Goal: Book appointment/travel/reservation

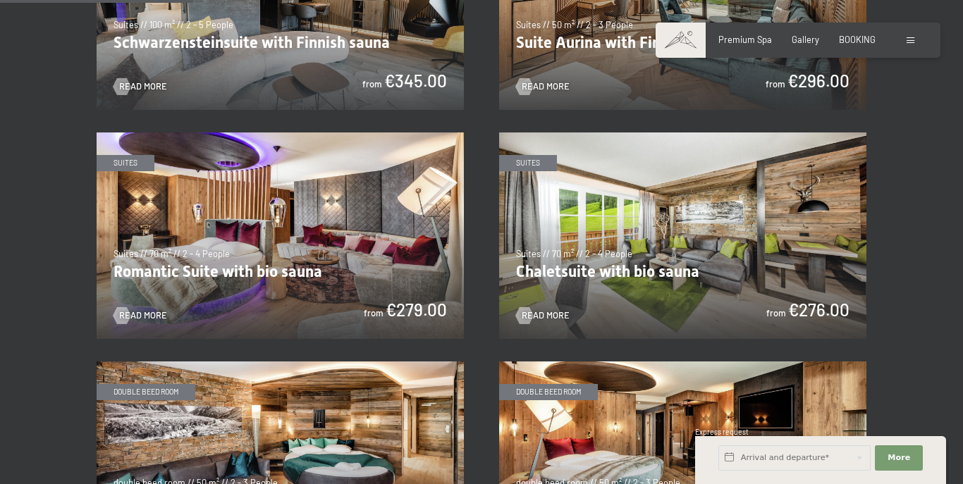
scroll to position [709, 0]
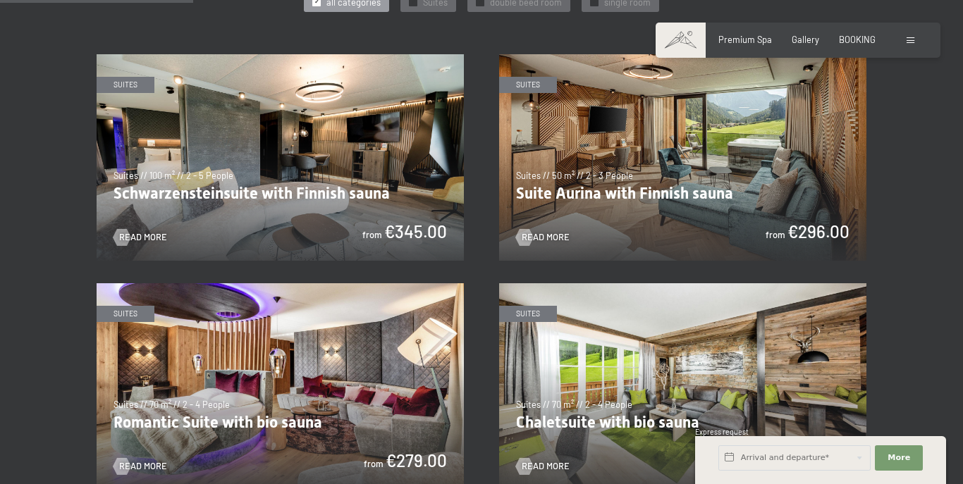
click at [916, 40] on div at bounding box center [912, 40] width 11 height 13
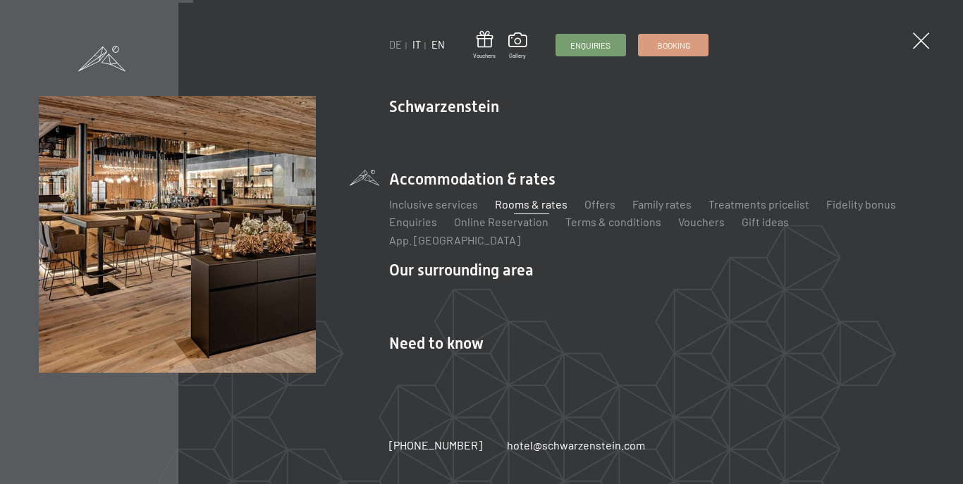
click at [420, 42] on link "IT" at bounding box center [416, 45] width 8 height 12
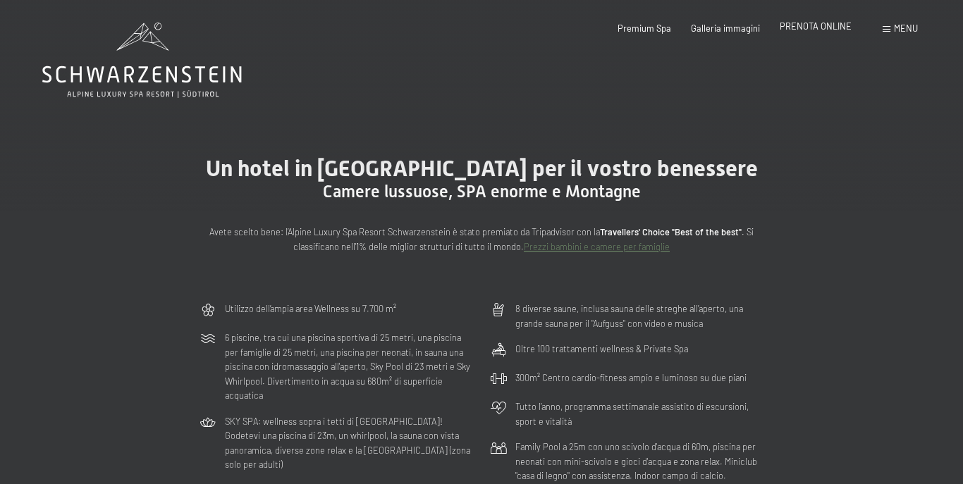
click at [802, 27] on span "PRENOTA ONLINE" at bounding box center [816, 25] width 72 height 11
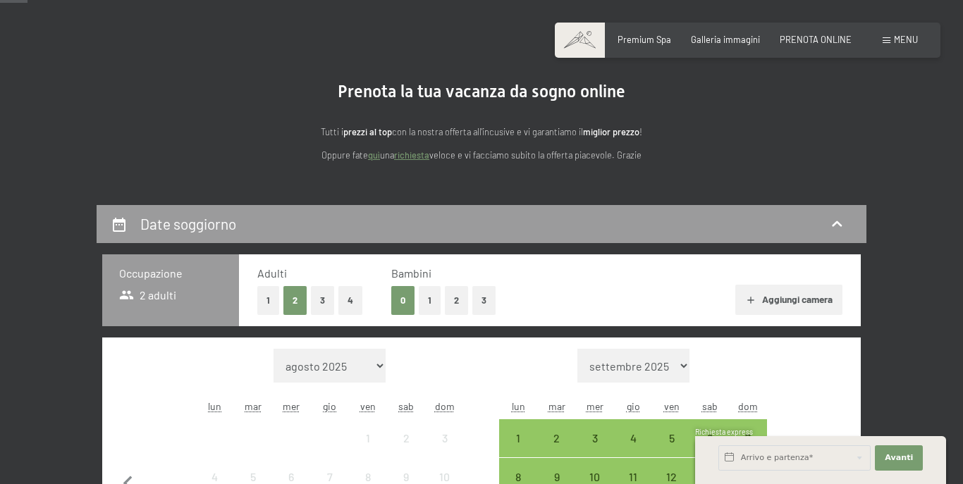
scroll to position [141, 0]
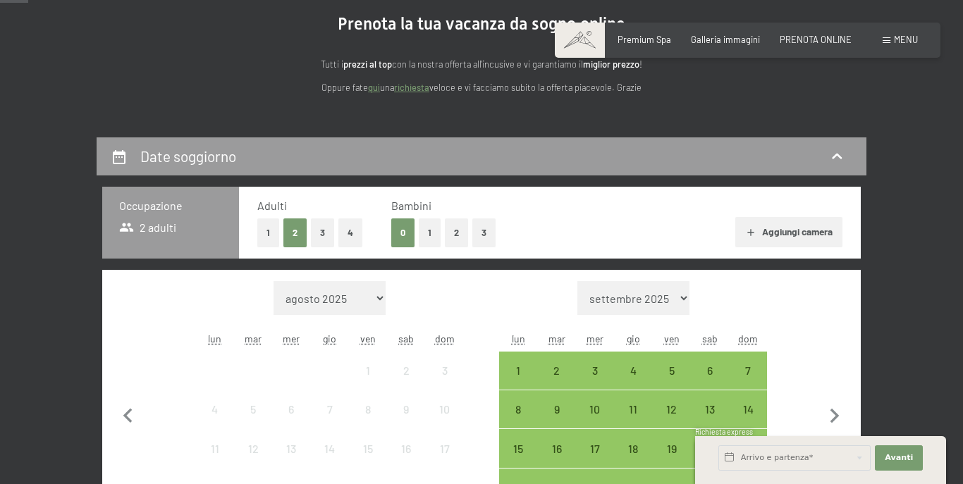
click at [453, 226] on button "2" at bounding box center [456, 233] width 23 height 29
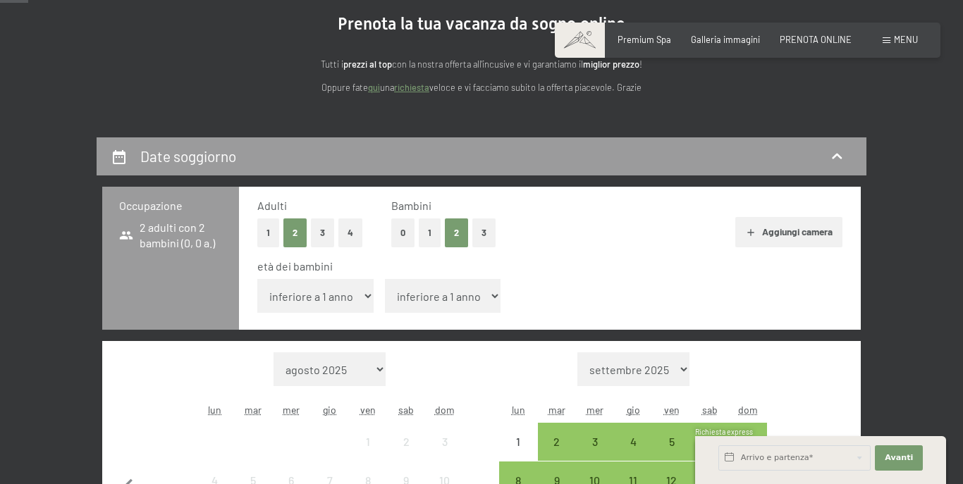
click at [365, 298] on select "inferiore a 1 anno 1 anno 2 anni 3 anni 4 anni 5 anni 6 anni 7 anni 8 anni 9 an…" at bounding box center [315, 296] width 116 height 34
select select "15"
click at [257, 279] on select "inferiore a 1 anno 1 anno 2 anni 3 anni 4 anni 5 anni 6 anni 7 anni 8 anni 9 an…" at bounding box center [315, 296] width 116 height 34
click at [418, 298] on select "inferiore a 1 anno 1 anno 2 anni 3 anni 4 anni 5 anni 6 anni 7 anni 8 anni 9 an…" at bounding box center [443, 296] width 116 height 34
select select "14"
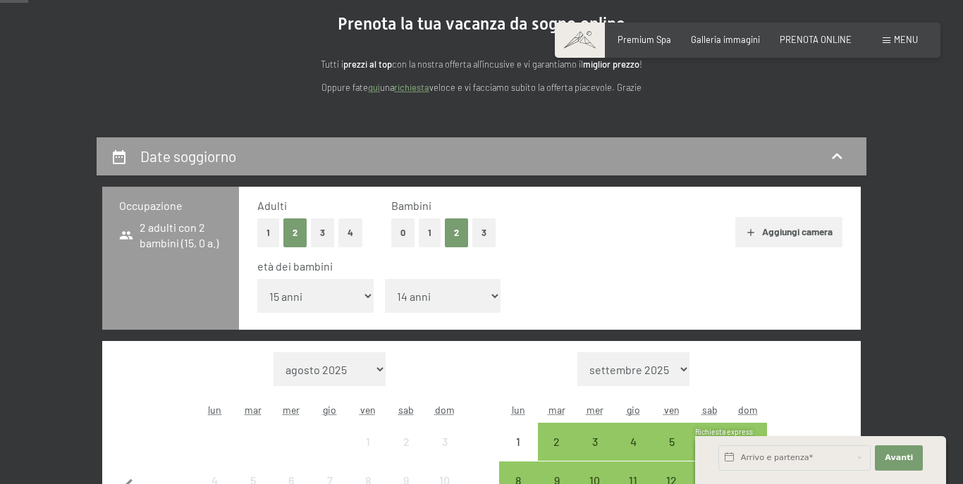
click at [385, 279] on select "inferiore a 1 anno 1 anno 2 anni 3 anni 4 anni 5 anni 6 anni 7 anni 8 anni 9 an…" at bounding box center [443, 296] width 116 height 34
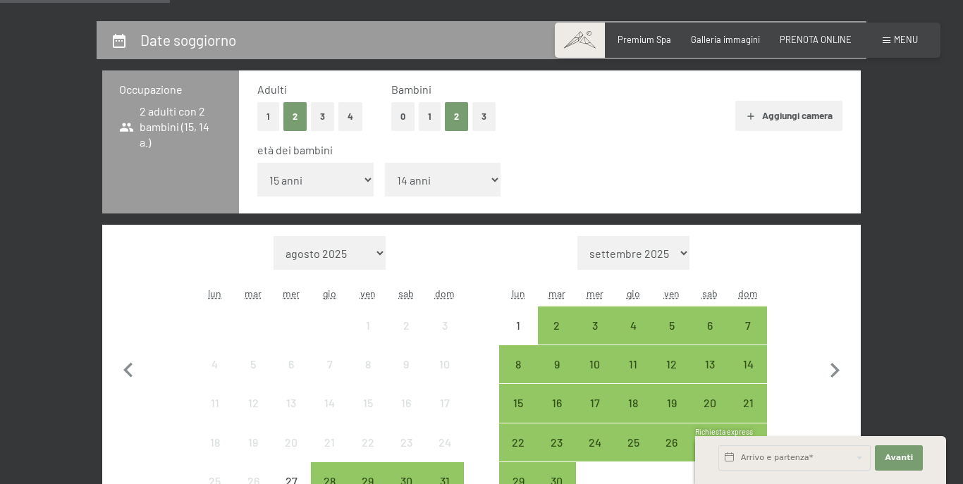
scroll to position [282, 0]
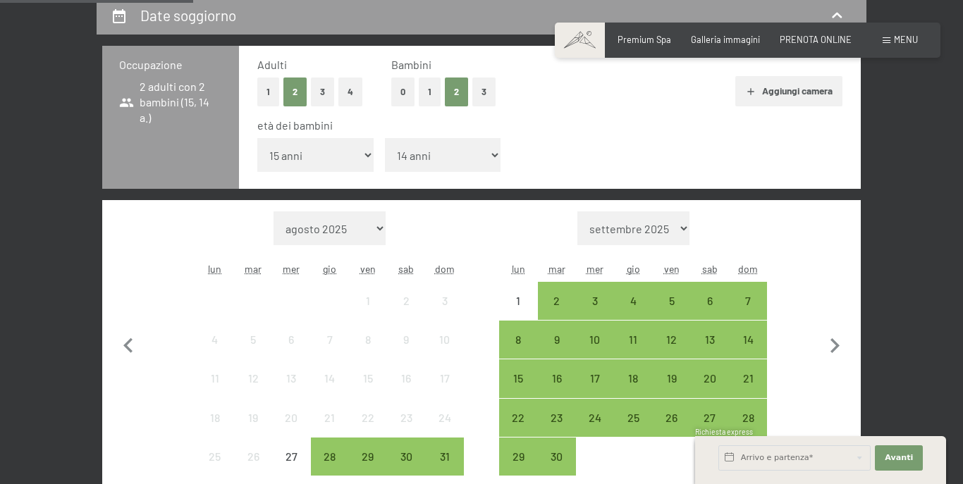
click at [374, 228] on select "agosto 2025 settembre 2025 ottobre 2025 novembre 2025 dicembre 2025 gennaio 202…" at bounding box center [330, 229] width 112 height 34
select select "2025-12-01"
select select "2026-01-01"
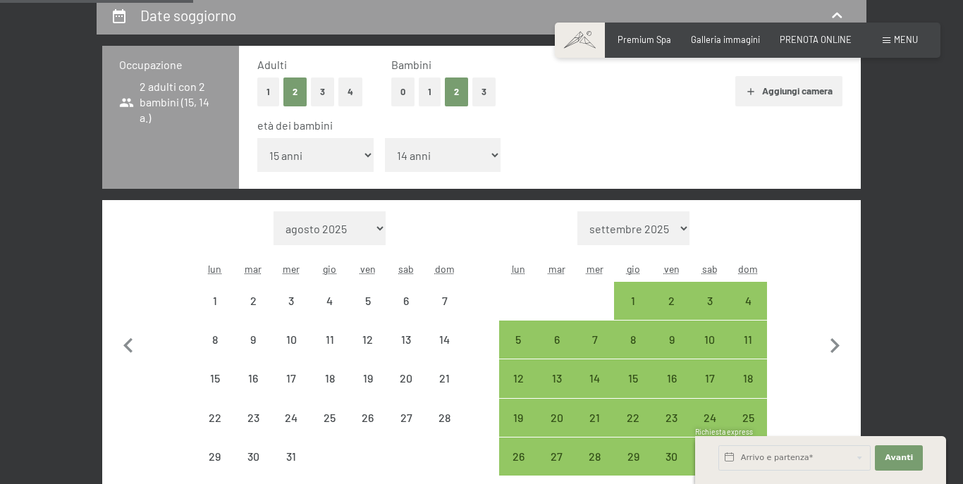
select select "2025-12-01"
select select "2026-01-01"
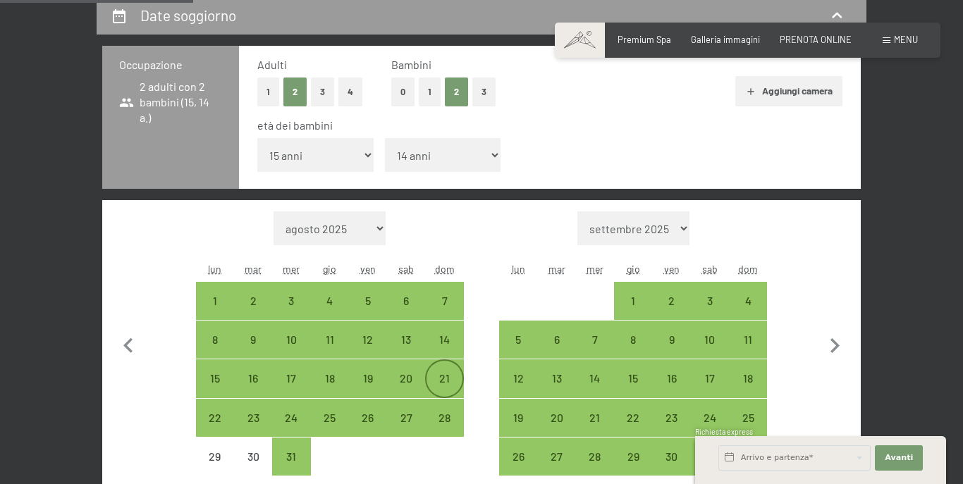
click at [439, 382] on div "21" at bounding box center [444, 390] width 35 height 35
select select "2025-12-01"
select select "2026-01-01"
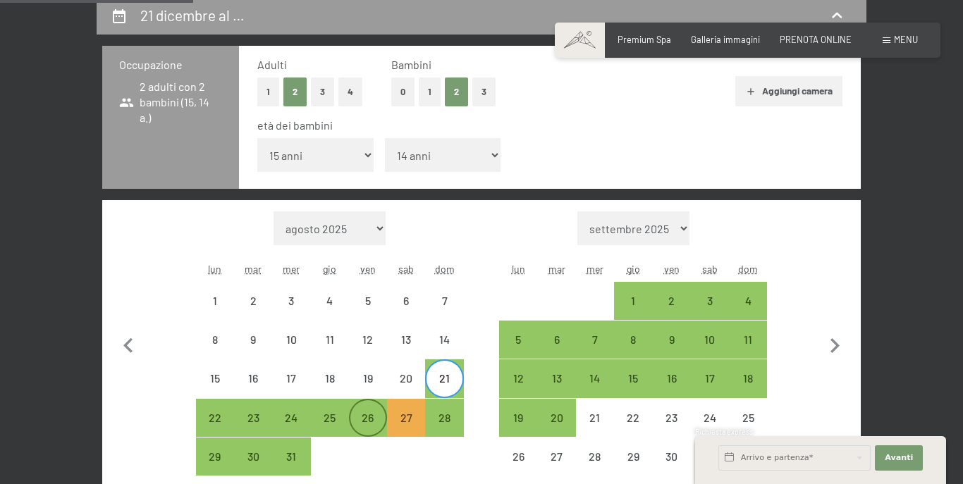
click at [370, 419] on div "26" at bounding box center [367, 429] width 35 height 35
select select "2025-12-01"
select select "2026-01-01"
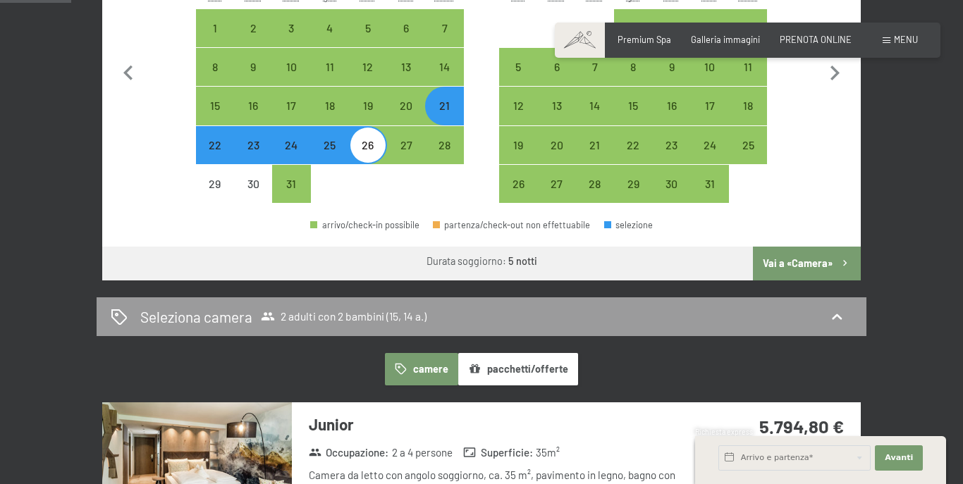
scroll to position [564, 0]
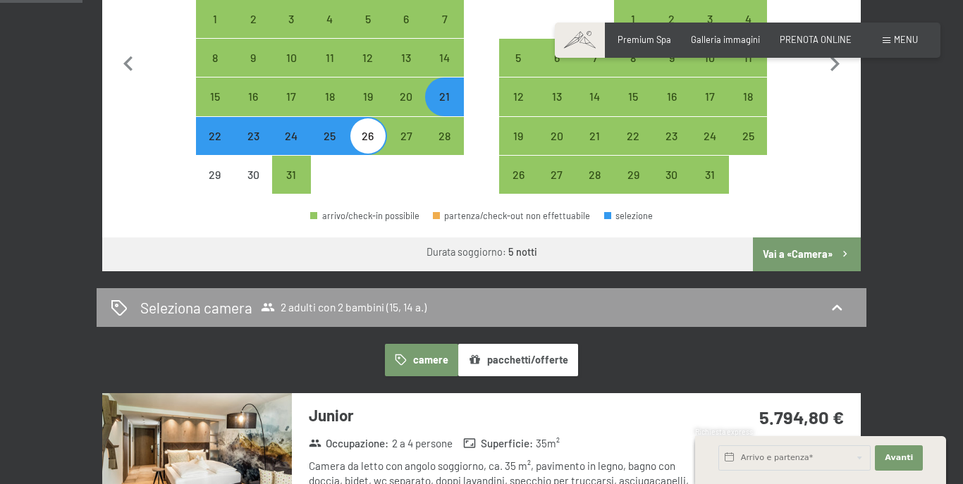
click at [782, 252] on button "Vai a «Camera»" at bounding box center [807, 255] width 108 height 34
select select "2025-12-01"
select select "2026-01-01"
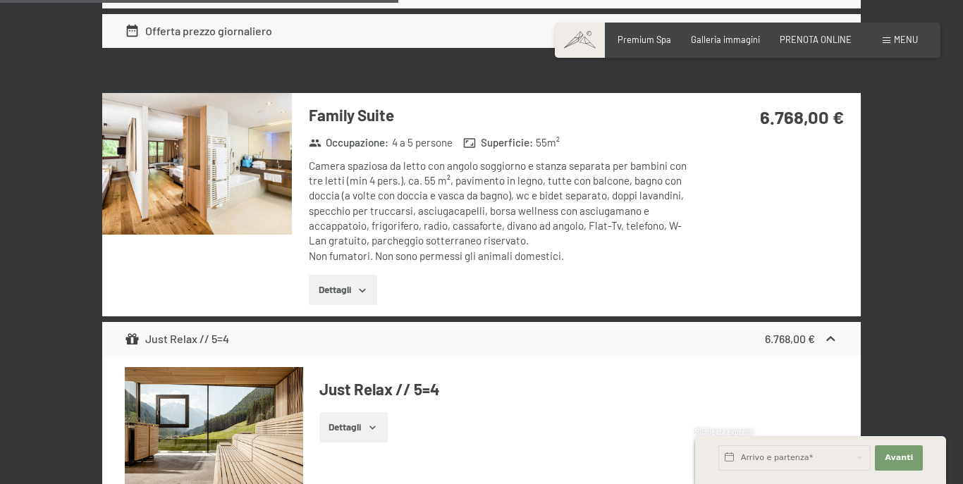
scroll to position [2534, 0]
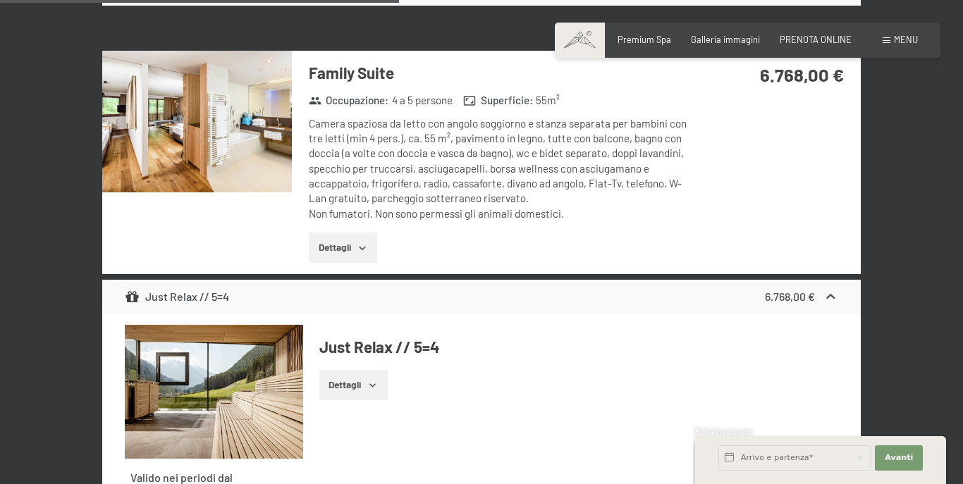
click at [763, 173] on div "Family Suite Occupazione : 4 a 5 persone Superficie : 55 m² Camera spaziosa da …" at bounding box center [481, 163] width 759 height 224
click at [783, 180] on div "Family Suite Occupazione : 4 a 5 persone Superficie : 55 m² Camera spaziosa da …" at bounding box center [481, 163] width 759 height 224
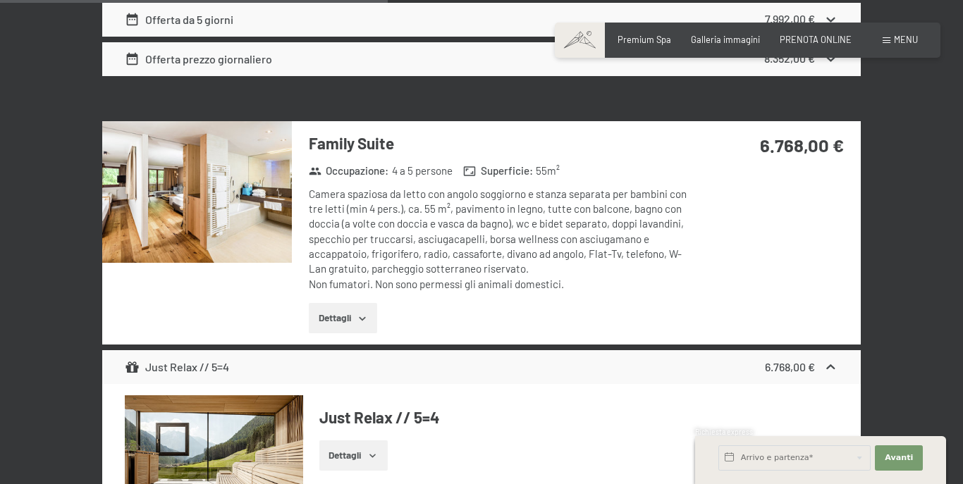
click at [326, 317] on button "Dettagli" at bounding box center [343, 318] width 68 height 31
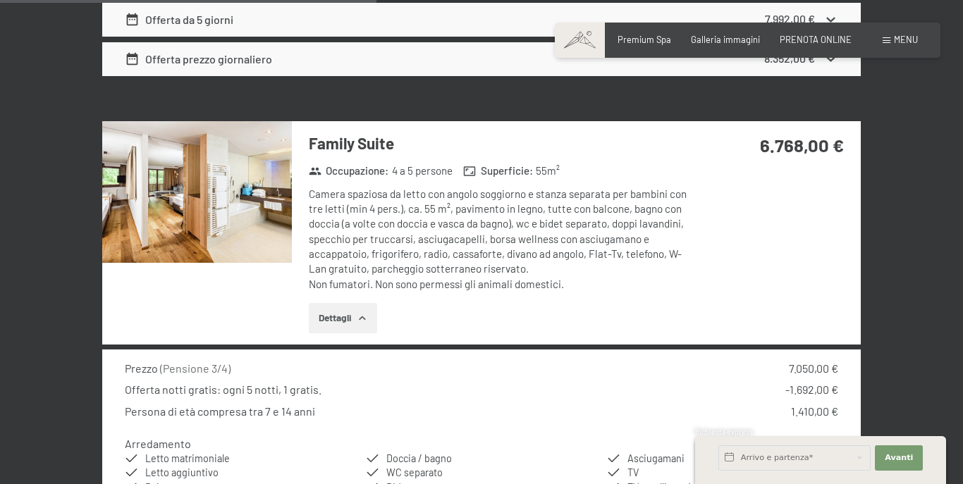
click at [413, 244] on div "Camera spaziosa da letto con angolo soggiorno e stanza separata per bambini con…" at bounding box center [499, 239] width 381 height 105
click at [820, 455] on input "text" at bounding box center [794, 458] width 152 height 25
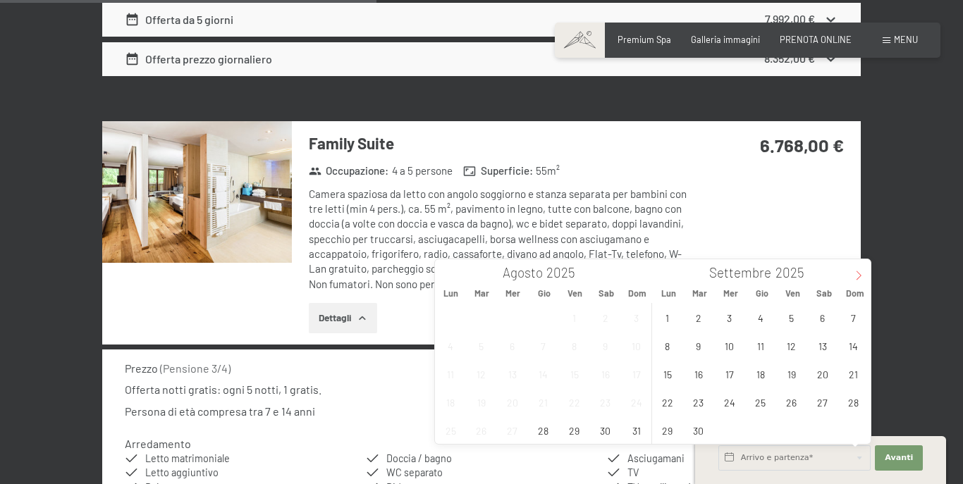
click at [860, 271] on icon at bounding box center [859, 276] width 10 height 10
click at [577, 405] on span "21" at bounding box center [574, 401] width 27 height 27
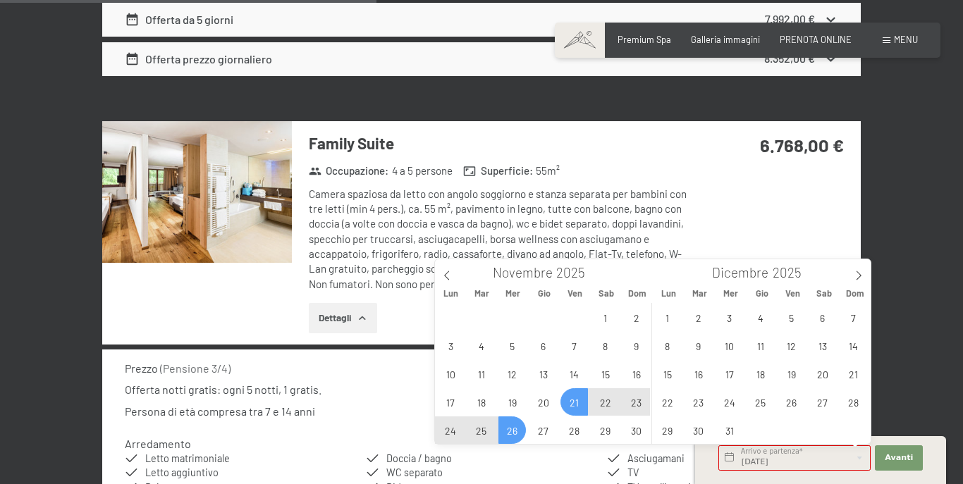
click at [516, 431] on span "26" at bounding box center [511, 430] width 27 height 27
type input "Ven. 21/11/2025 - Mer. 26/11/2025"
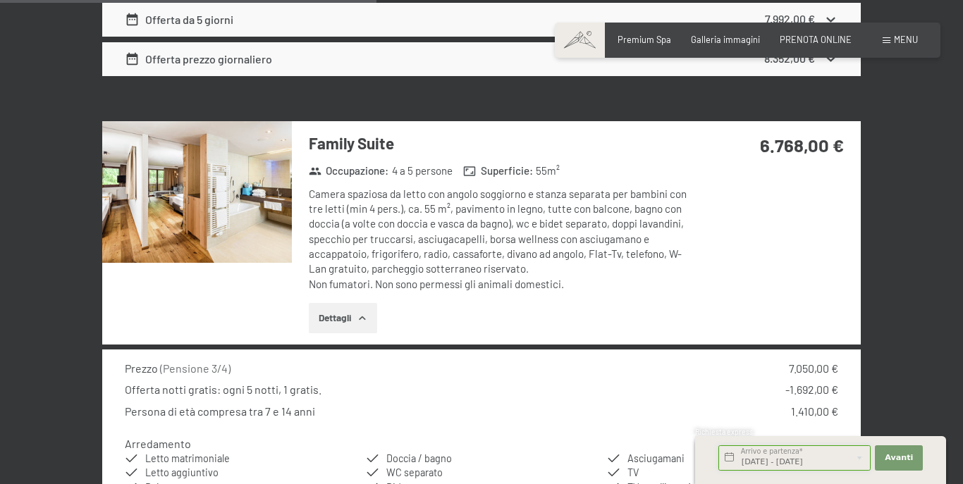
scroll to position [0, 27]
click at [849, 456] on input "Ven. 21/11/2025 - Mer. 26/11/2025" at bounding box center [794, 458] width 152 height 25
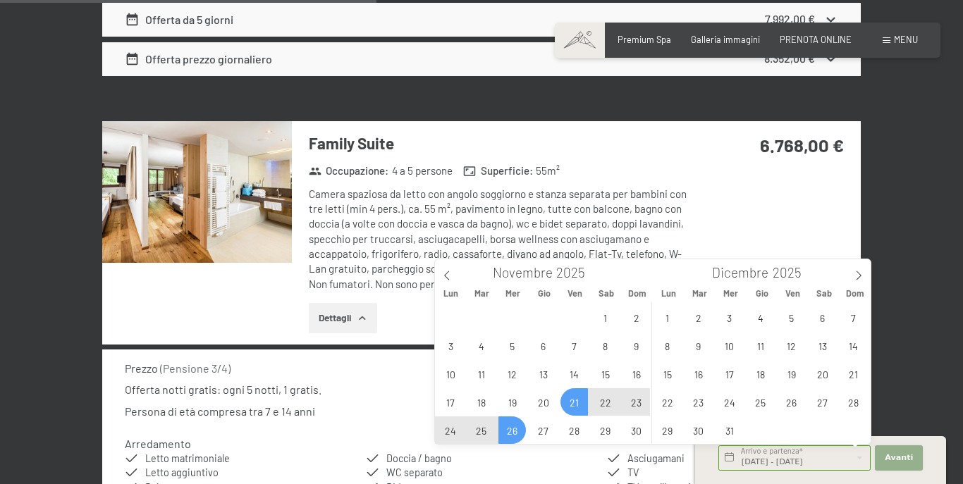
click at [898, 458] on span "Avanti" at bounding box center [899, 458] width 28 height 11
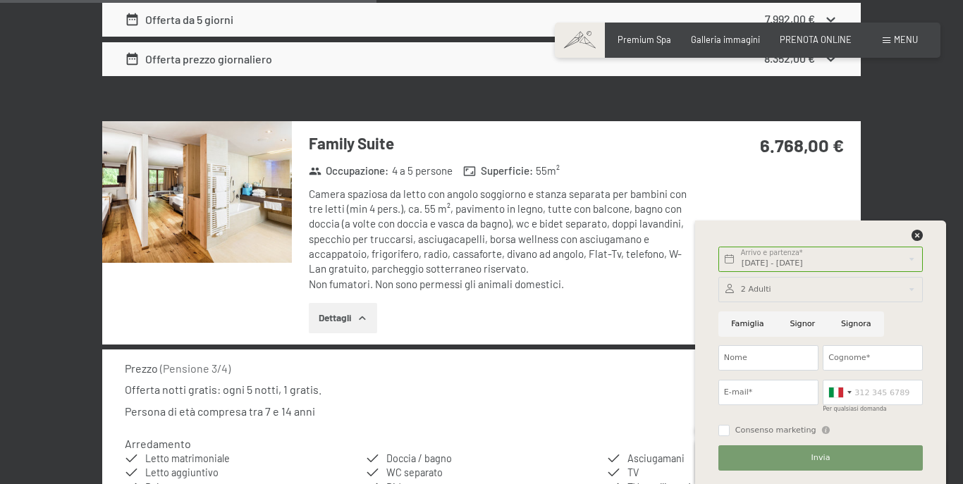
click at [784, 288] on div at bounding box center [820, 289] width 204 height 25
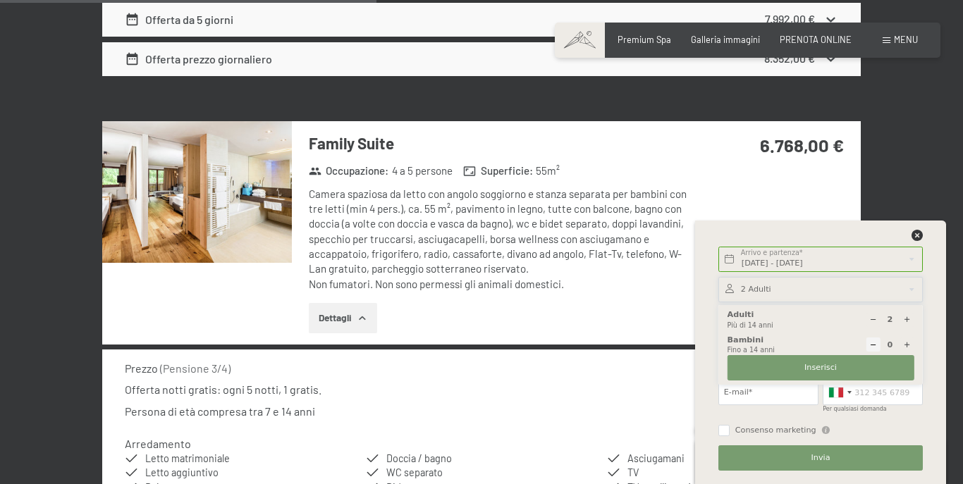
click at [909, 345] on icon at bounding box center [907, 345] width 8 height 8
type input "1"
select select
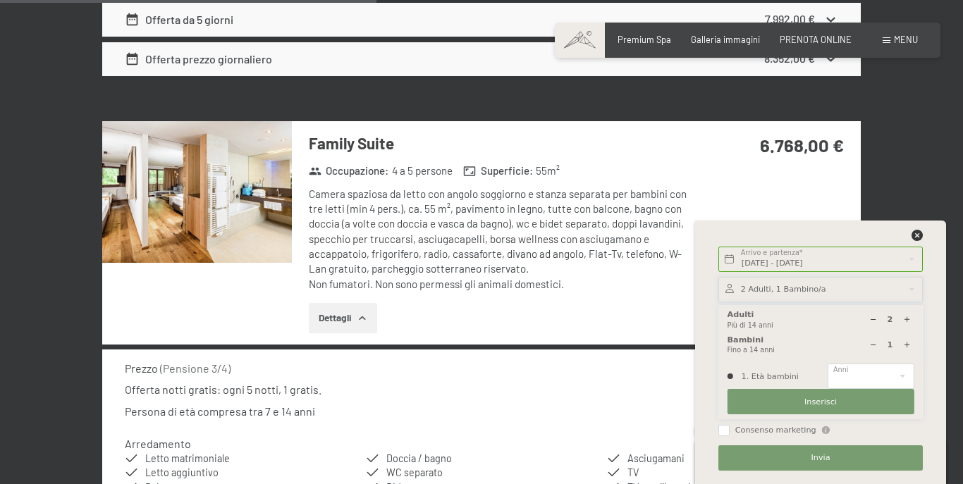
click at [909, 345] on icon at bounding box center [907, 345] width 8 height 8
type input "2"
select select
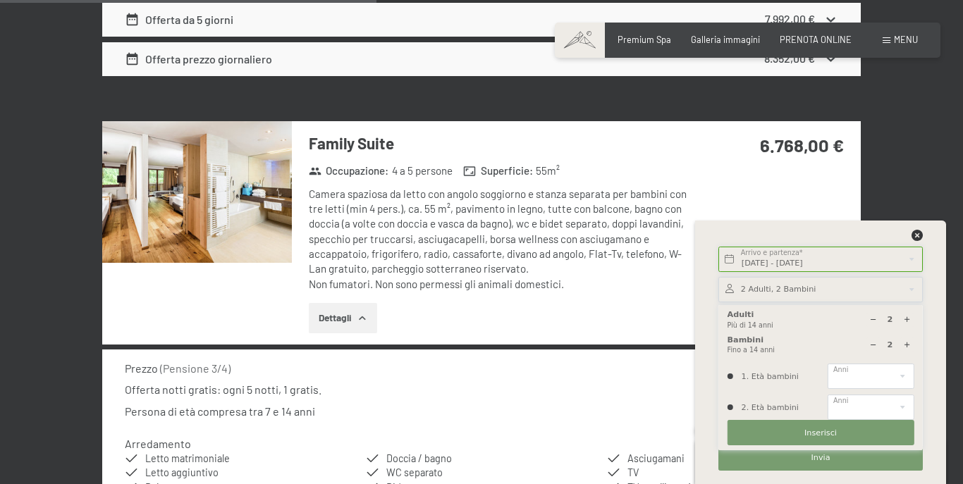
click at [826, 260] on input "Ven. 21/11/2025 - Mer. 26/11/2025" at bounding box center [820, 259] width 204 height 25
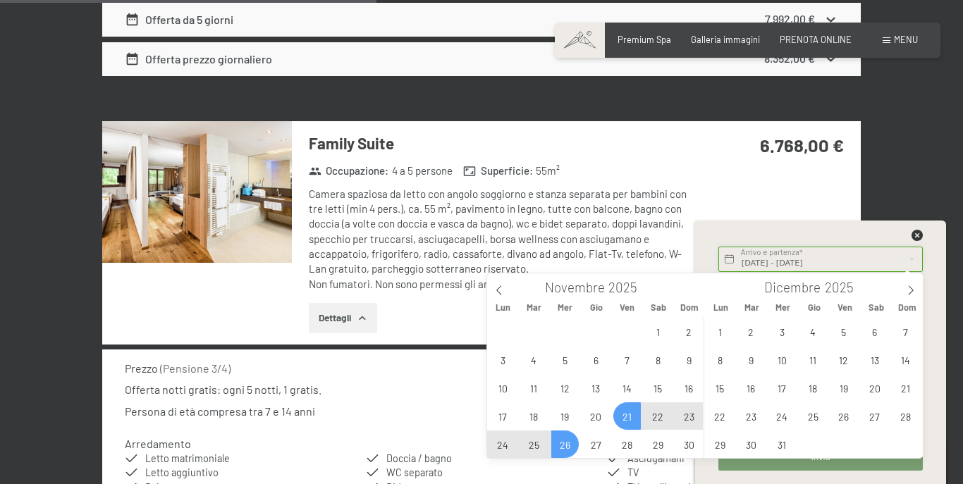
click at [849, 261] on input "Ven. 21/11/2025 - Mer. 26/11/2025" at bounding box center [820, 259] width 204 height 25
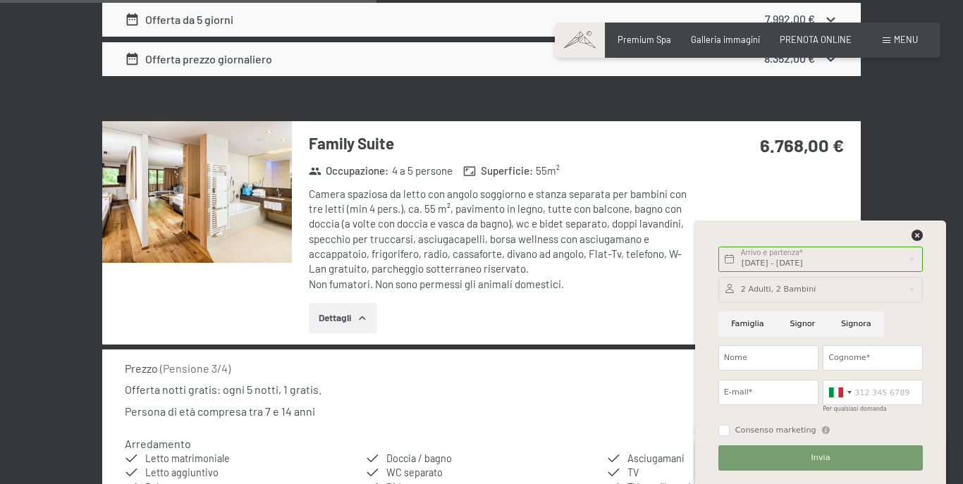
click at [864, 235] on div at bounding box center [820, 239] width 209 height 18
click at [751, 356] on input "Nome" at bounding box center [768, 357] width 100 height 25
type input "WU"
click at [840, 357] on input "Cognome*" at bounding box center [873, 357] width 100 height 25
type input "XIE"
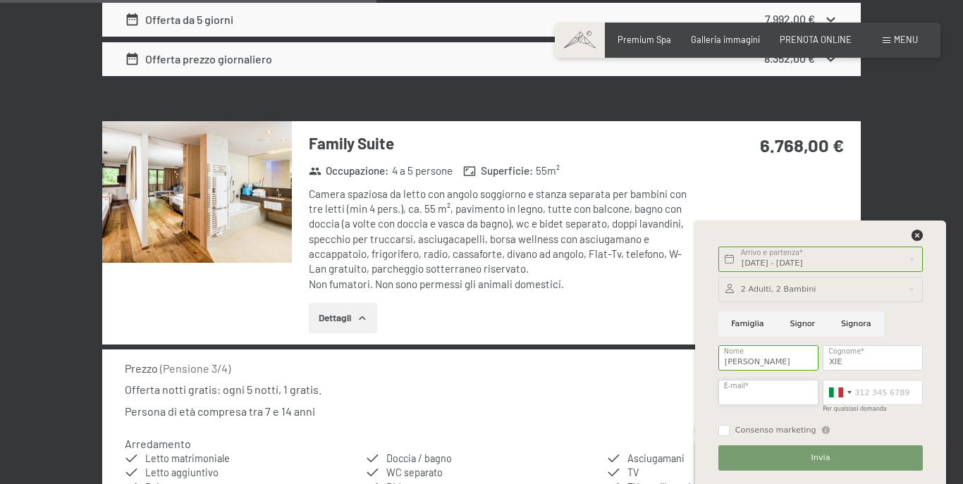
click at [764, 391] on input "E-mail*" at bounding box center [768, 392] width 100 height 25
type input "363178128@QQ.COM"
click at [867, 392] on input "Per qualsiasi domanda" at bounding box center [873, 392] width 100 height 25
type input "3885755552"
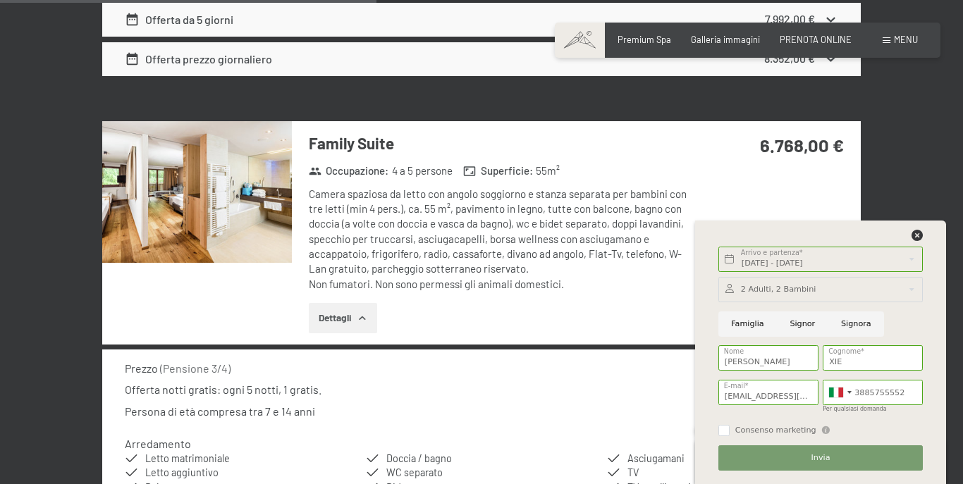
click at [744, 324] on input "Famiglia" at bounding box center [747, 324] width 59 height 25
radio input "true"
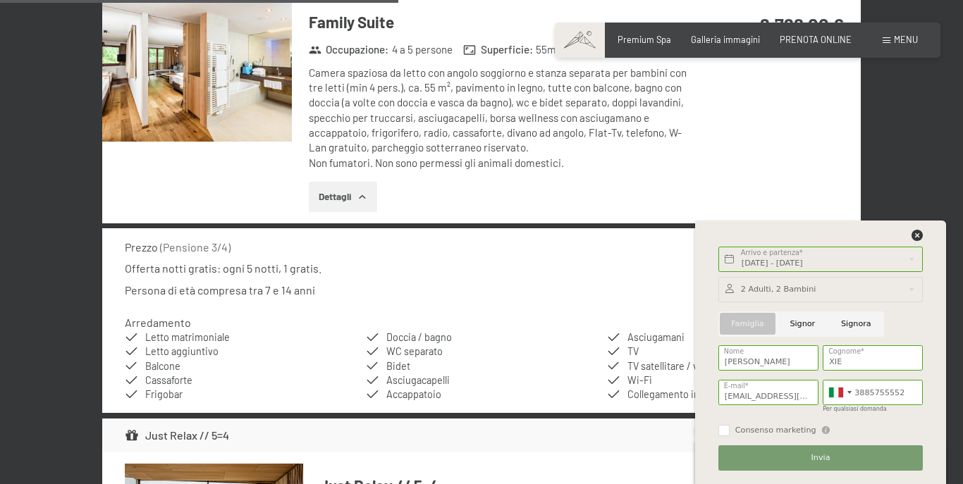
scroll to position [2604, 0]
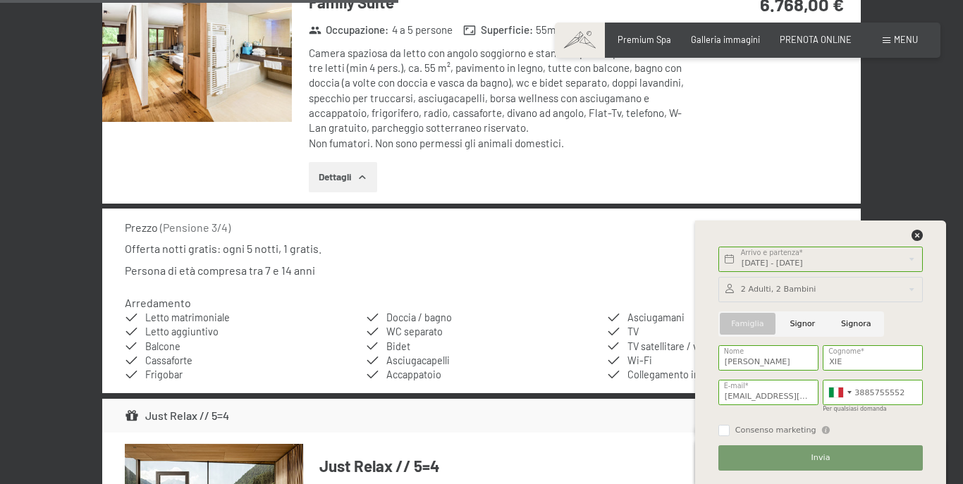
click at [730, 431] on label "Consenso marketing" at bounding box center [773, 430] width 87 height 11
click at [729, 431] on input "Consenso marketing" at bounding box center [723, 430] width 11 height 11
click at [723, 429] on input "Consenso marketing" at bounding box center [723, 430] width 11 height 11
checkbox input "true"
click at [780, 467] on button "Invia" at bounding box center [820, 458] width 204 height 25
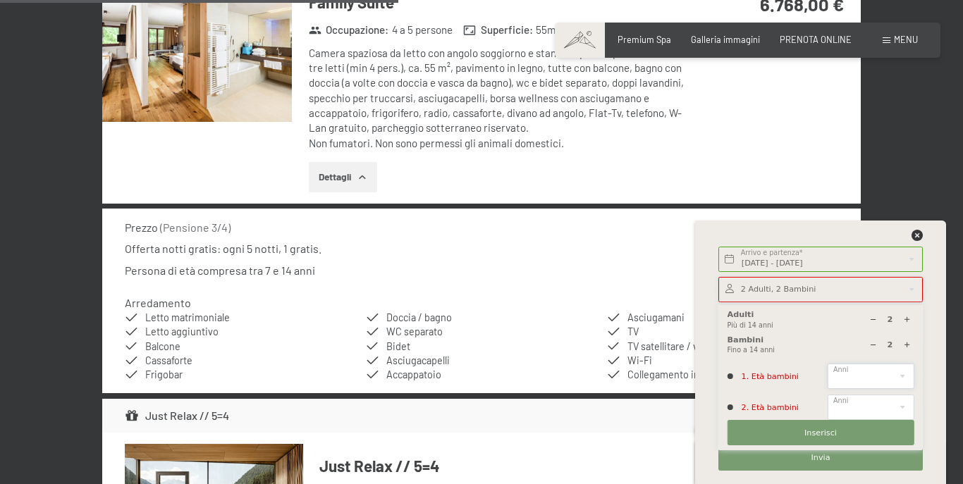
click at [854, 377] on select "0 1 2 3 4 5 6 7 8 9 10 11 12 13 14" at bounding box center [871, 376] width 86 height 25
select select "14"
click at [828, 364] on select "0 1 2 3 4 5 6 7 8 9 10 11 12 13 14" at bounding box center [871, 376] width 86 height 25
click at [853, 401] on select "0 1 2 3 4 5 6 7 8 9 10 11 12 13 14" at bounding box center [871, 407] width 86 height 25
select select "14"
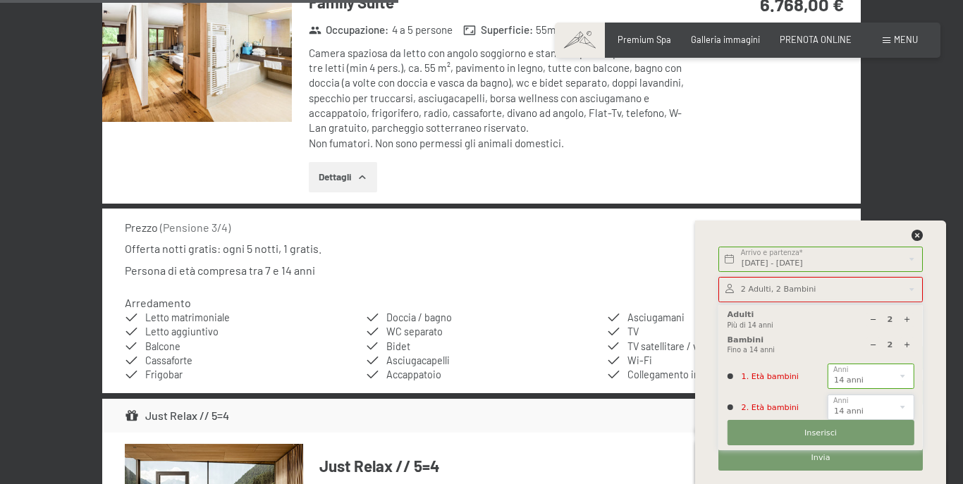
click at [828, 395] on select "0 1 2 3 4 5 6 7 8 9 10 11 12 13 14" at bounding box center [871, 407] width 86 height 25
click at [812, 434] on span "Inserisci" at bounding box center [820, 433] width 32 height 11
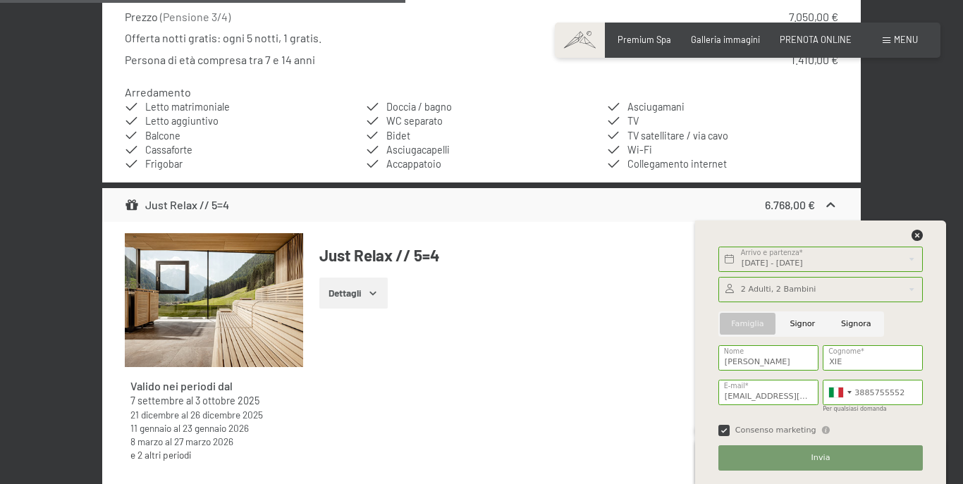
scroll to position [2816, 0]
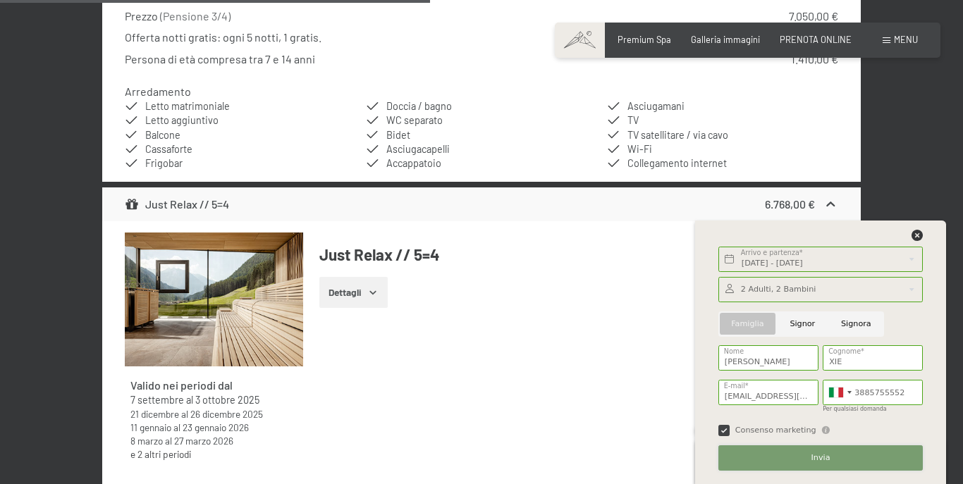
click at [819, 456] on span "Invia" at bounding box center [821, 458] width 19 height 11
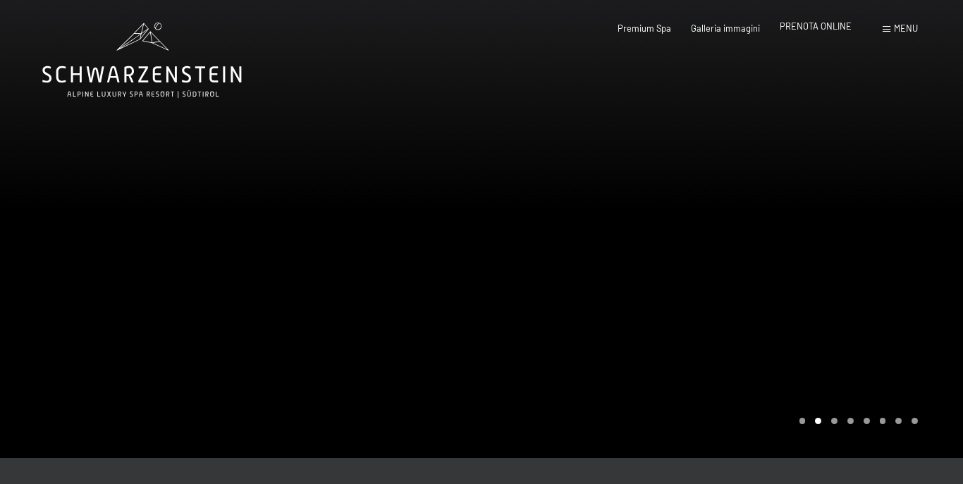
click at [809, 26] on span "PRENOTA ONLINE" at bounding box center [816, 25] width 72 height 11
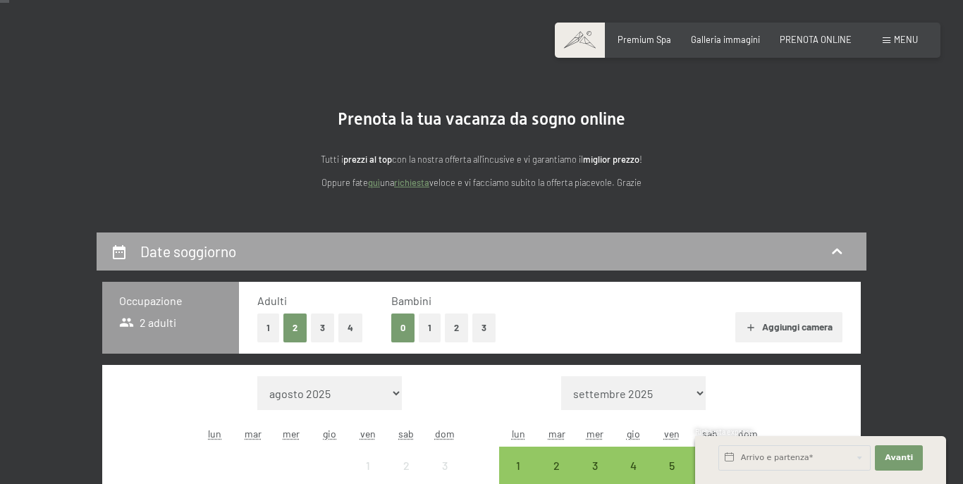
scroll to position [71, 0]
